Goal: Task Accomplishment & Management: Use online tool/utility

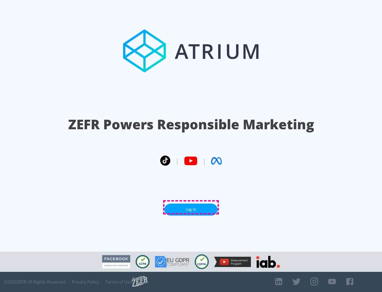
click at [191, 207] on link "Log In" at bounding box center [191, 210] width 53 height 12
